Goal: Understand process/instructions

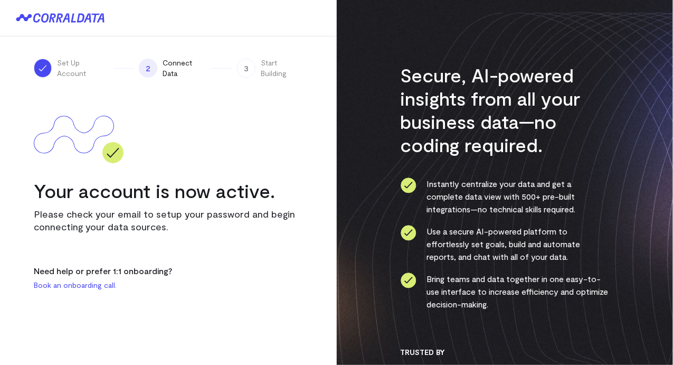
click at [155, 69] on span "2" at bounding box center [148, 68] width 18 height 19
click at [148, 70] on span "2" at bounding box center [148, 68] width 18 height 19
click at [256, 68] on div "3 Start Building" at bounding box center [269, 68] width 65 height 21
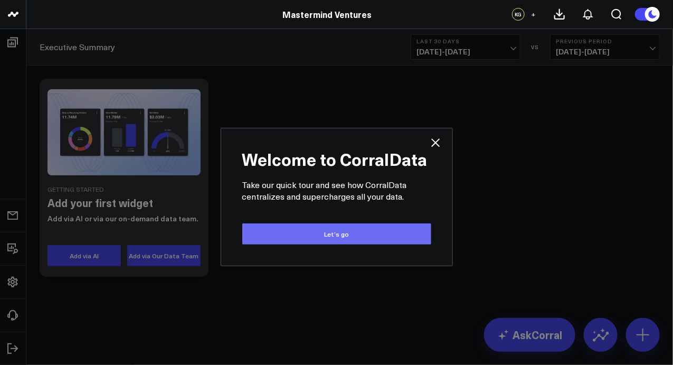
click at [380, 238] on button "Let’s go" at bounding box center [336, 233] width 189 height 21
